Goal: Book appointment/travel/reservation

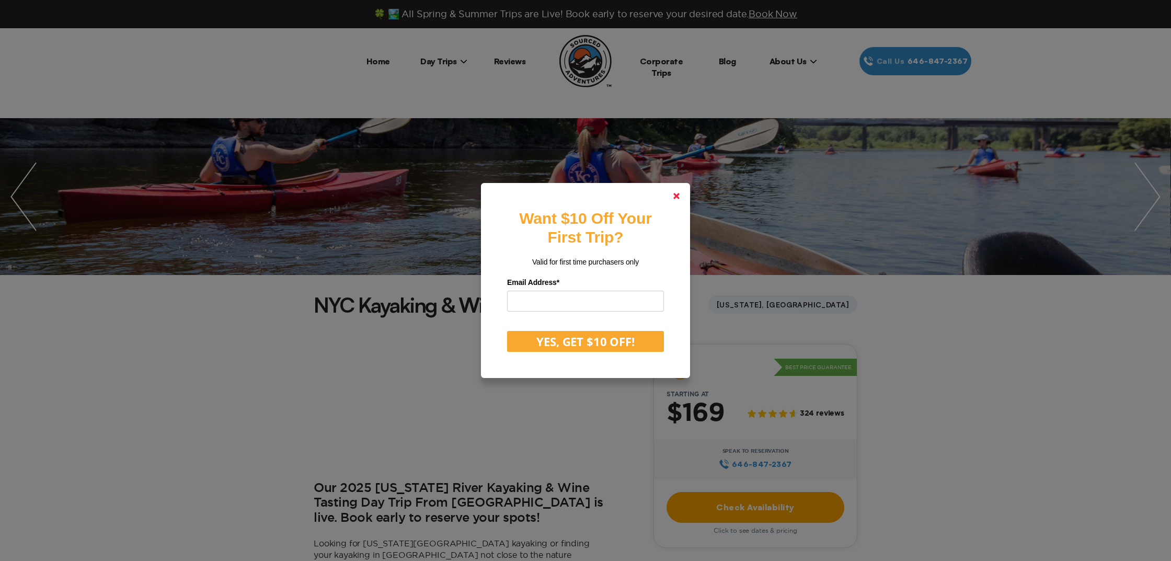
click at [680, 197] on link at bounding box center [676, 195] width 25 height 25
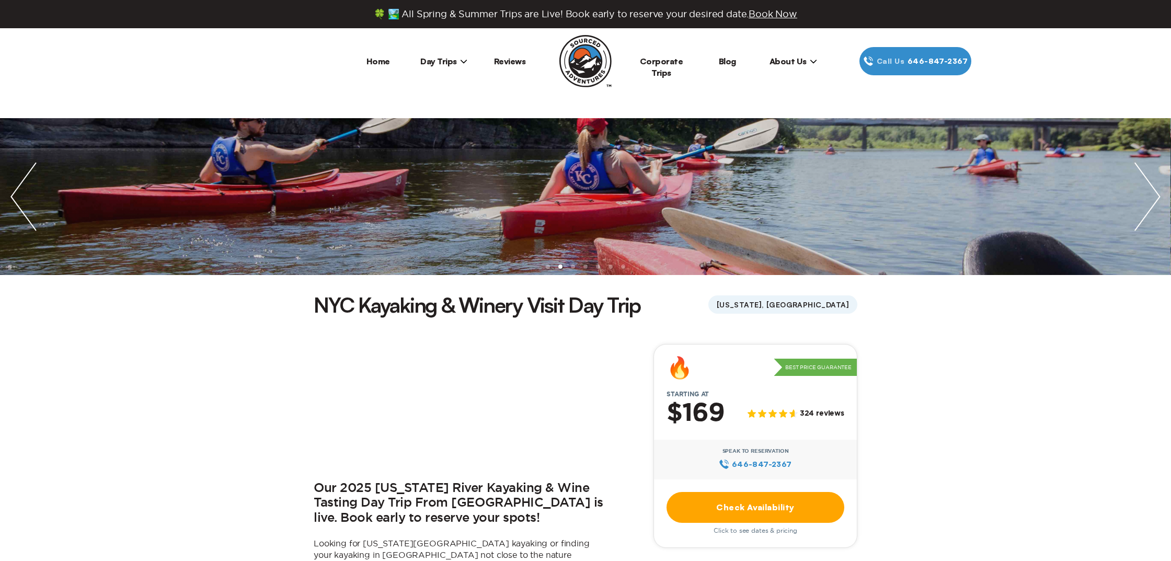
click at [436, 61] on span "Day Trips" at bounding box center [443, 61] width 47 height 10
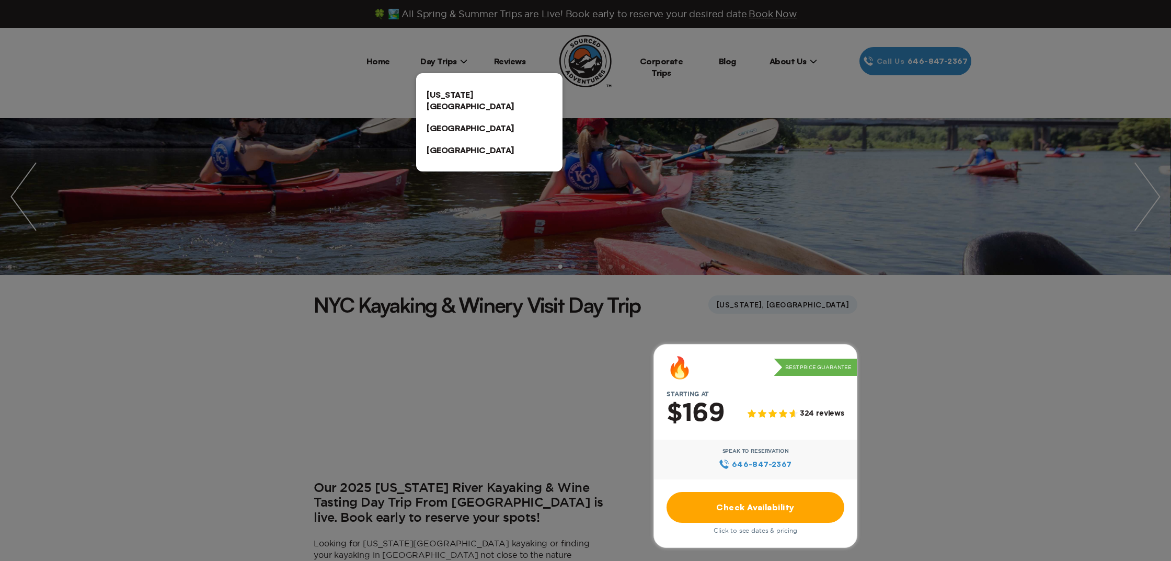
click at [460, 99] on link "[US_STATE][GEOGRAPHIC_DATA]" at bounding box center [489, 100] width 146 height 33
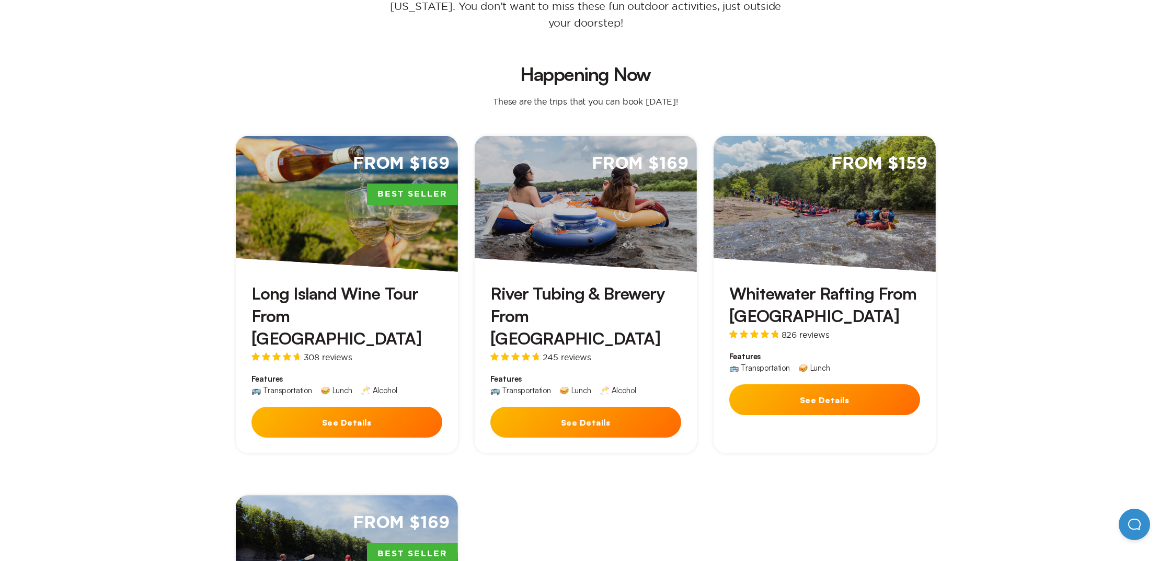
scroll to position [245, 0]
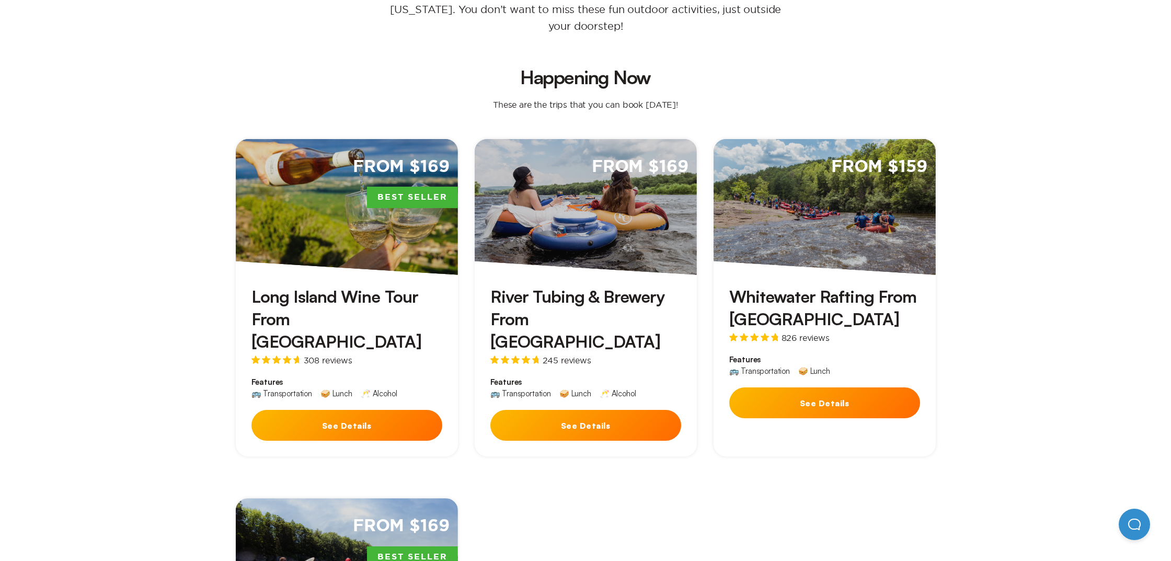
click at [872, 387] on button "See Details" at bounding box center [824, 402] width 191 height 31
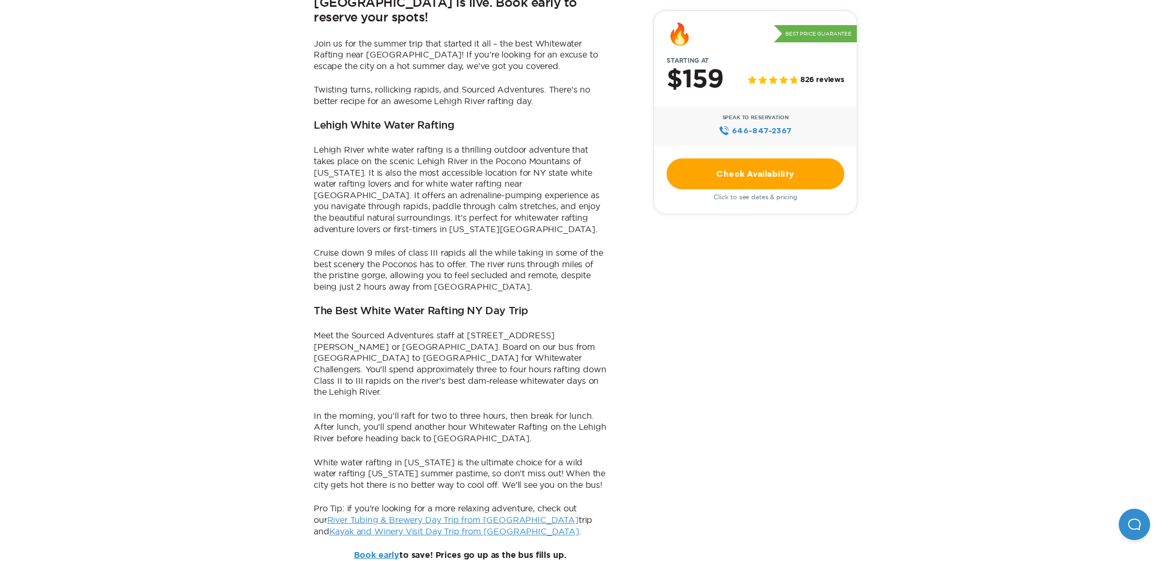
scroll to position [571, 0]
click at [769, 177] on link "Check Availability" at bounding box center [755, 173] width 178 height 31
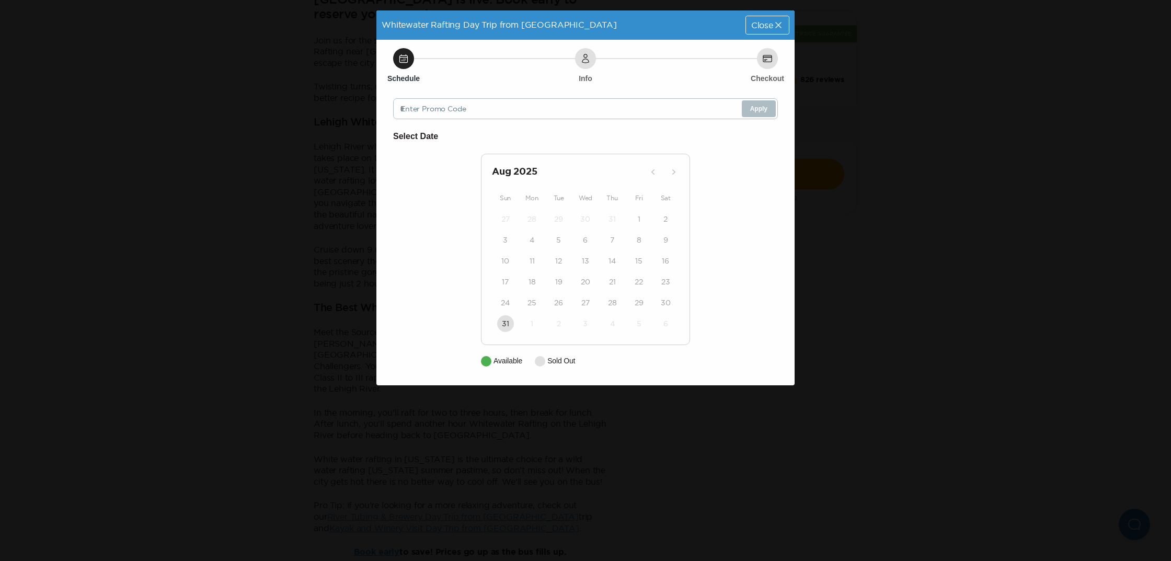
click at [768, 28] on span "Close" at bounding box center [762, 25] width 22 height 8
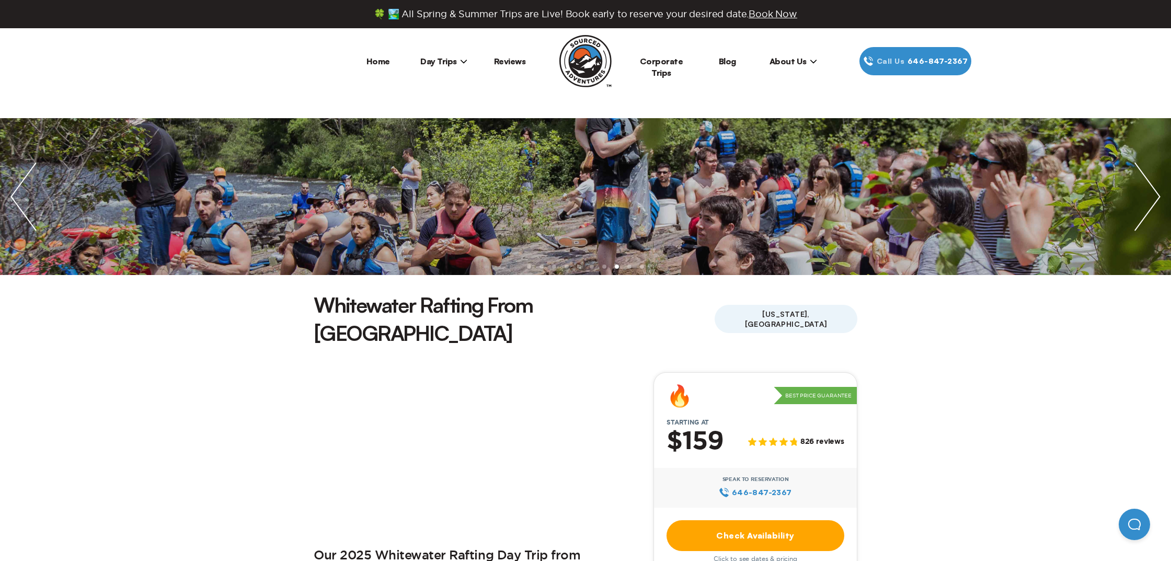
scroll to position [571, 0]
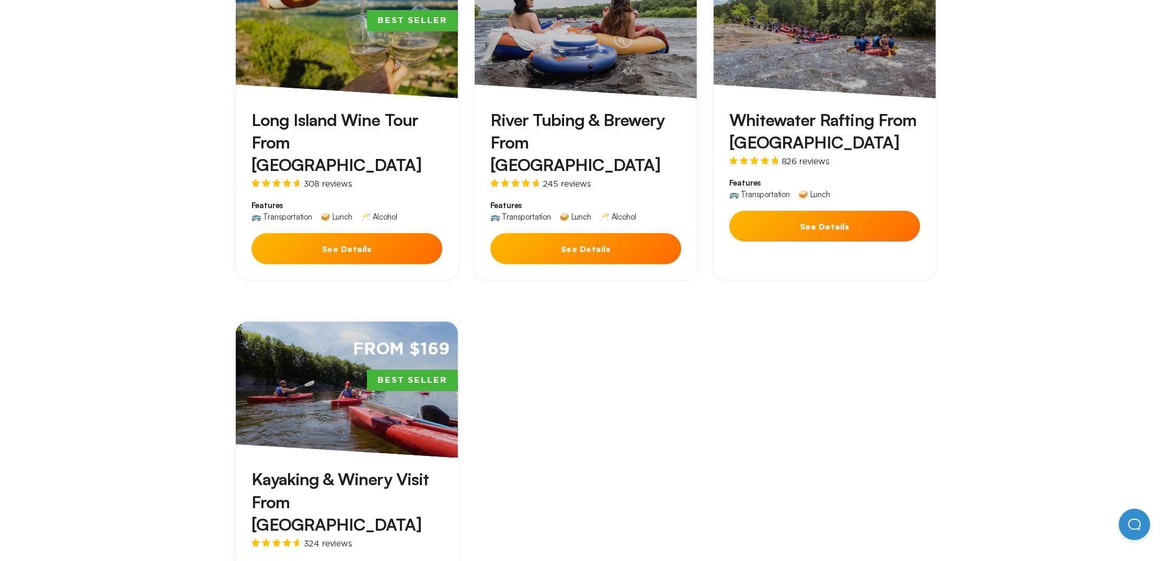
scroll to position [436, 0]
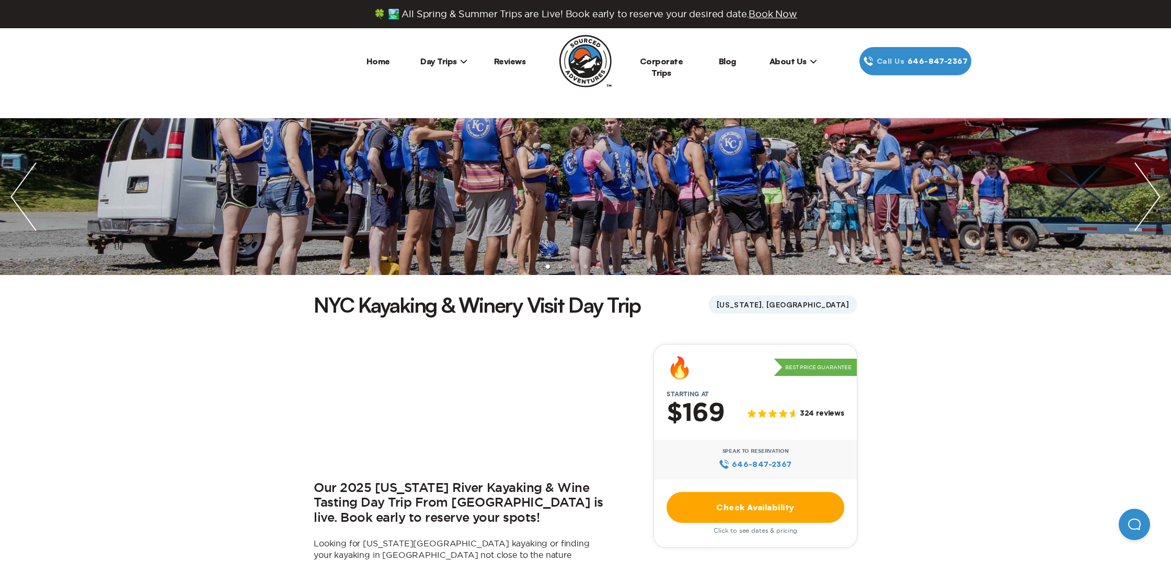
click at [783, 500] on link "Check Availability" at bounding box center [755, 507] width 178 height 31
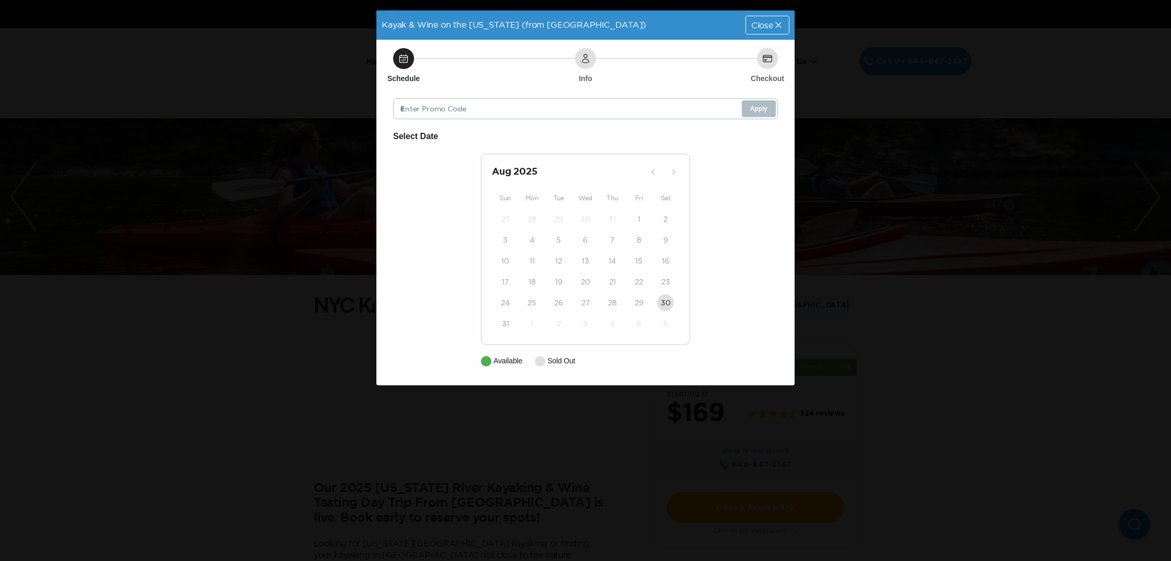
click at [777, 22] on icon at bounding box center [778, 25] width 10 height 10
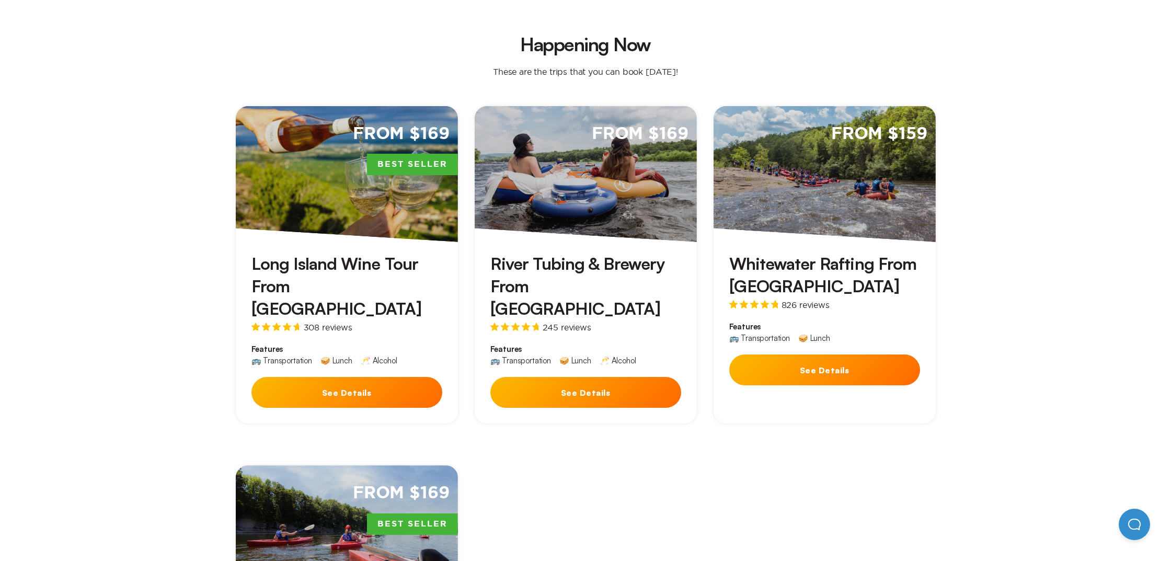
scroll to position [257, 0]
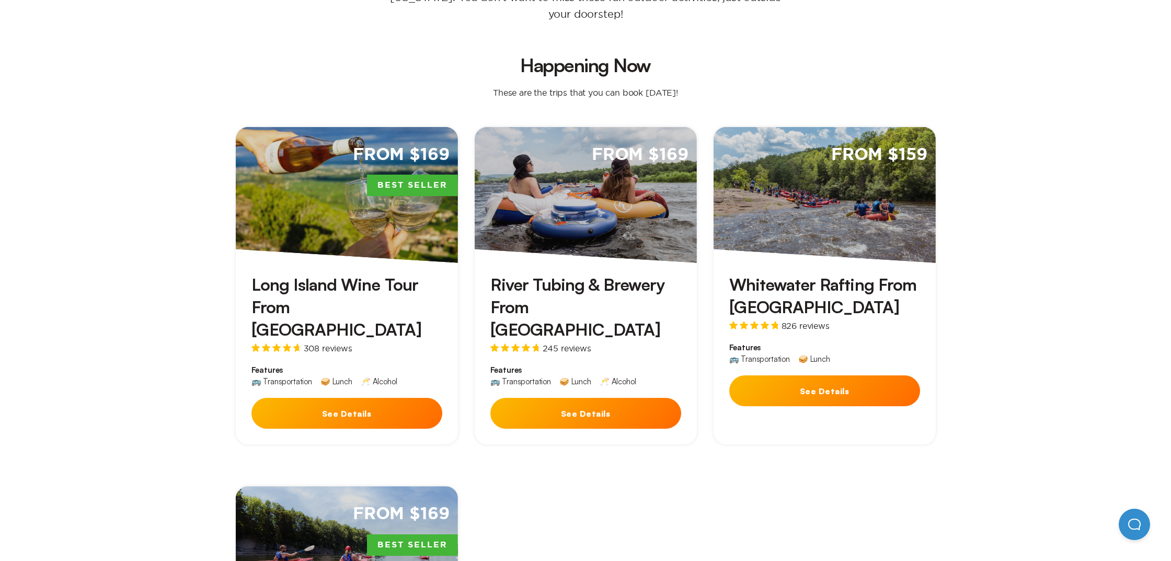
click at [645, 398] on button "See Details" at bounding box center [585, 413] width 191 height 31
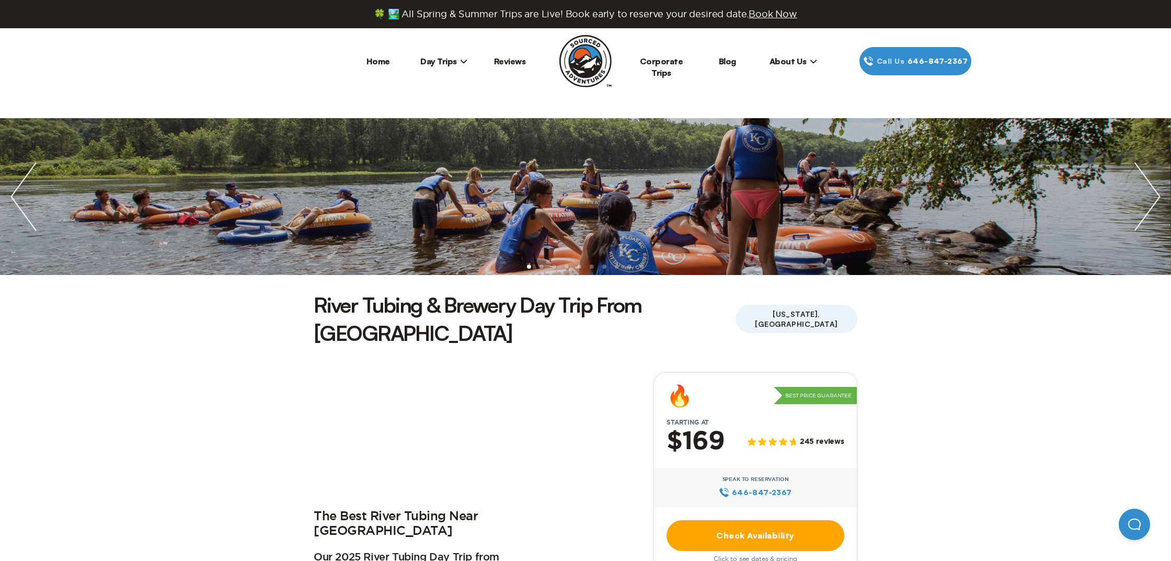
click at [752, 520] on link "Check Availability" at bounding box center [755, 535] width 178 height 31
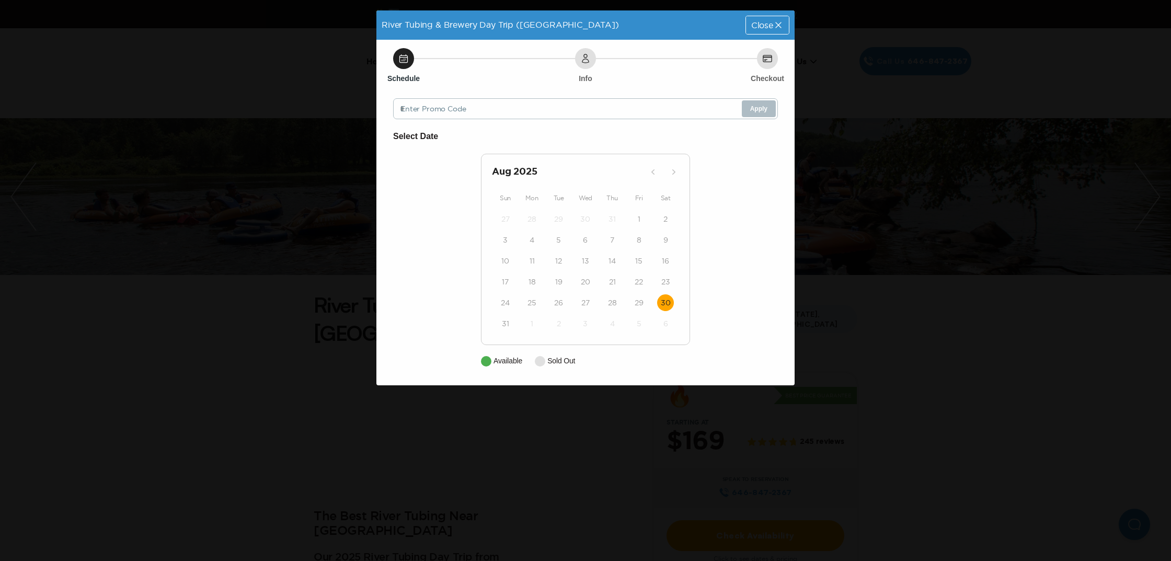
click at [669, 302] on time "30" at bounding box center [666, 302] width 10 height 10
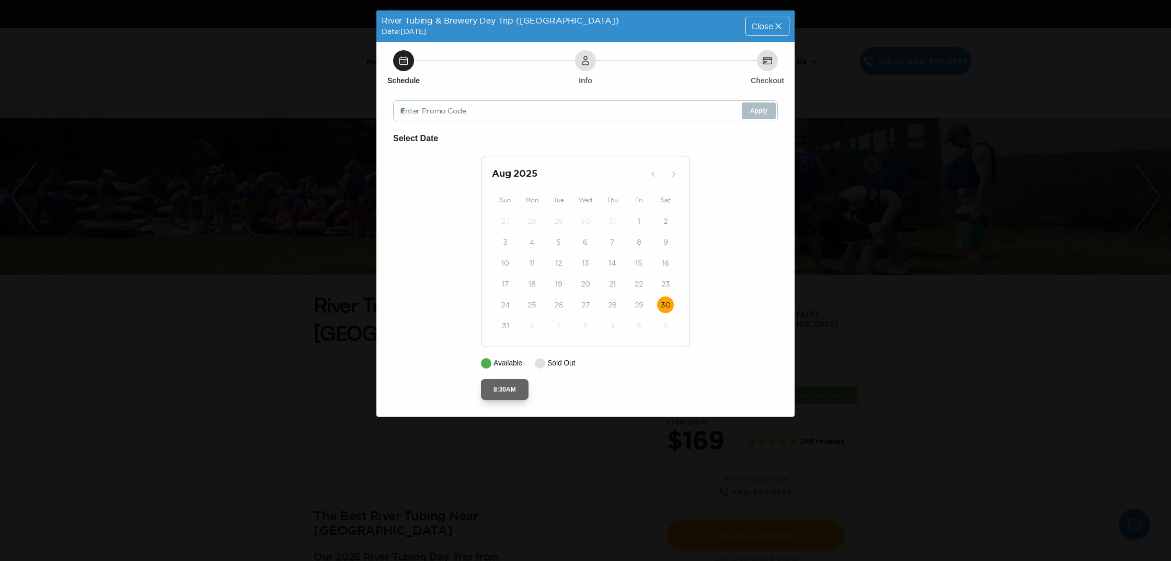
click at [510, 389] on button "8:30AM" at bounding box center [505, 389] width 48 height 21
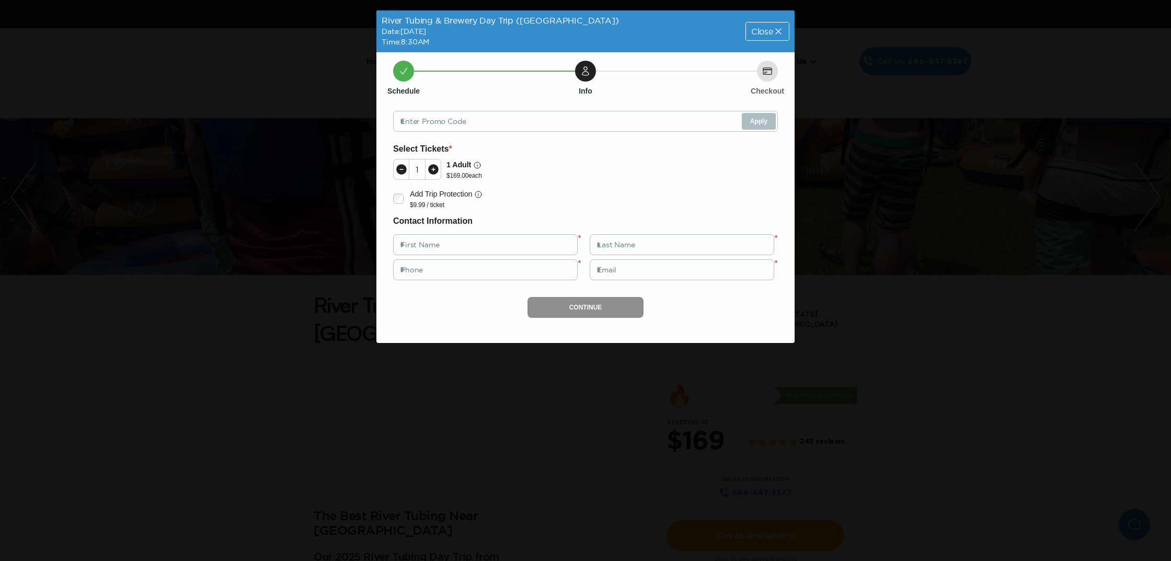
click at [433, 168] on icon at bounding box center [433, 169] width 10 height 10
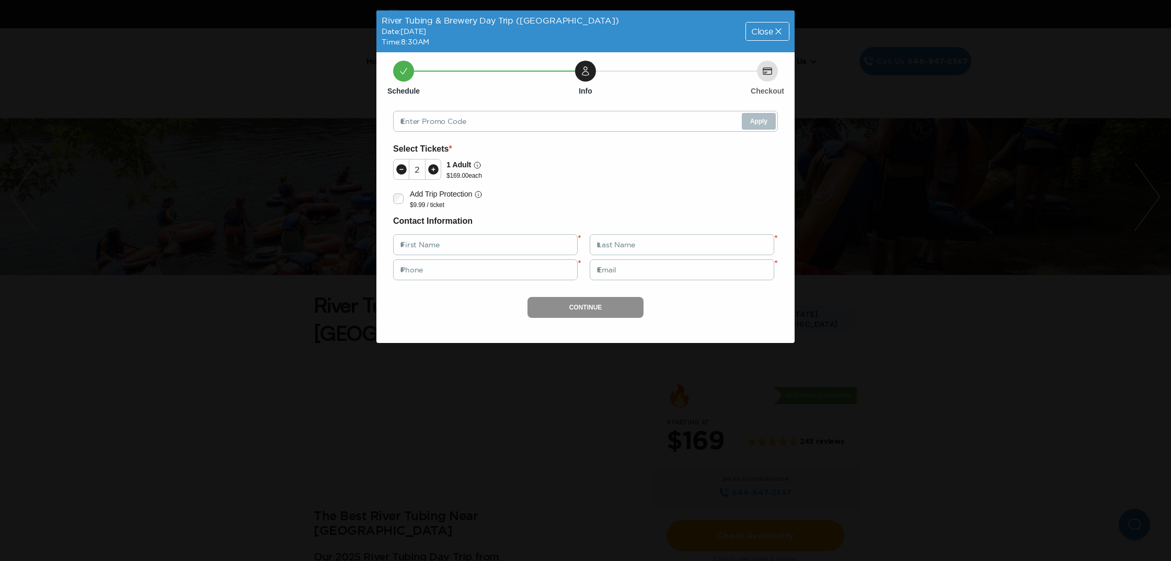
click at [778, 34] on icon at bounding box center [778, 31] width 10 height 10
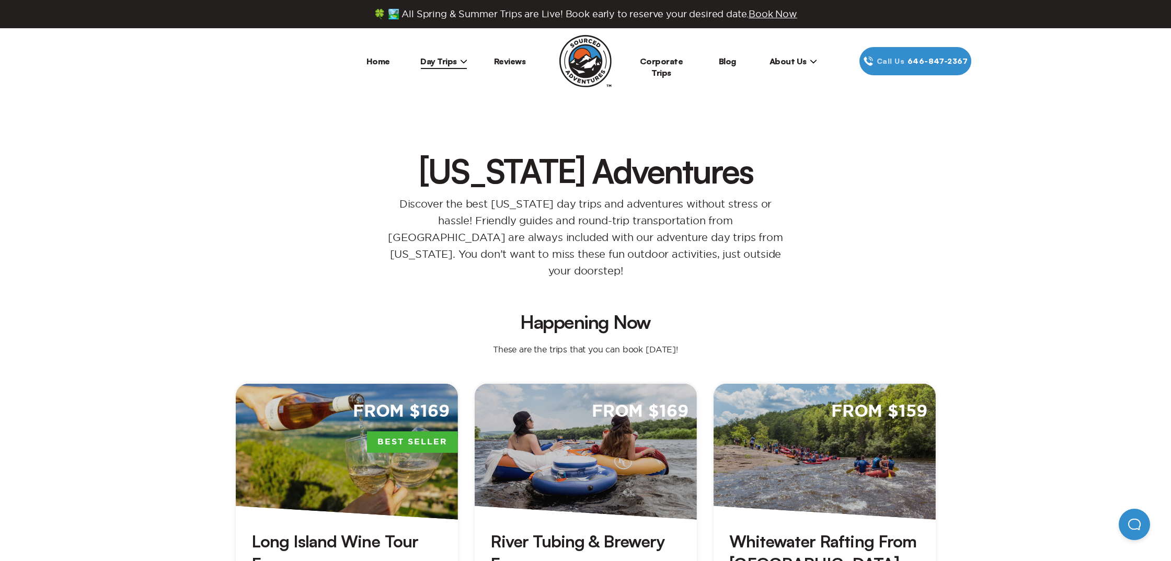
scroll to position [257, 0]
